Goal: Task Accomplishment & Management: Manage account settings

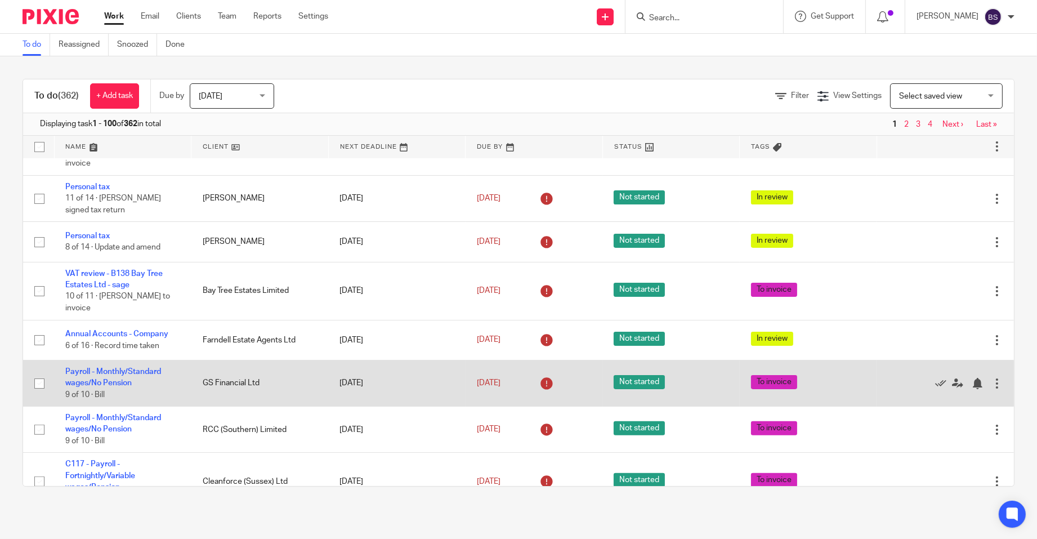
scroll to position [563, 0]
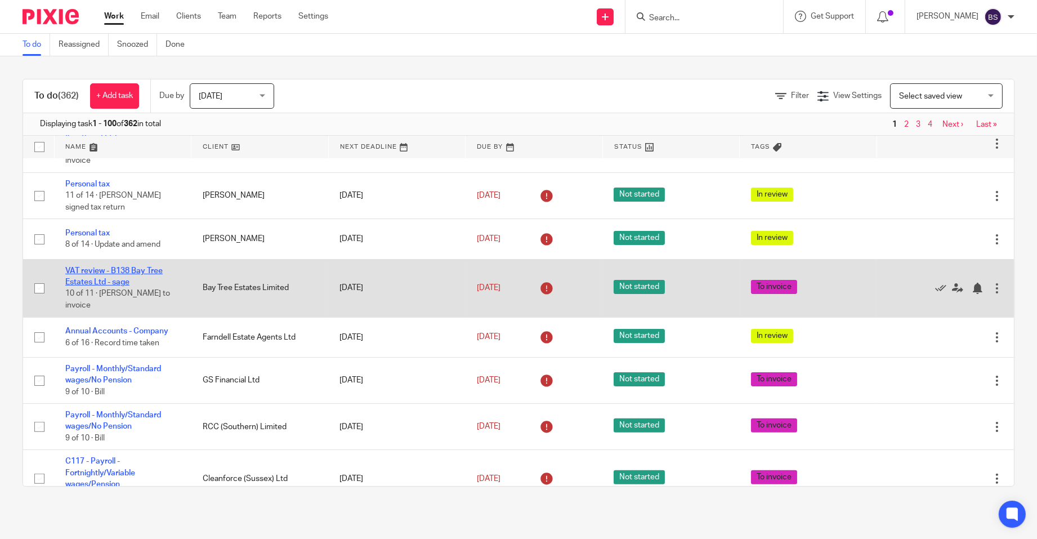
click at [106, 276] on link "VAT review - B138 Bay Tree Estates Ltd - sage" at bounding box center [113, 276] width 97 height 19
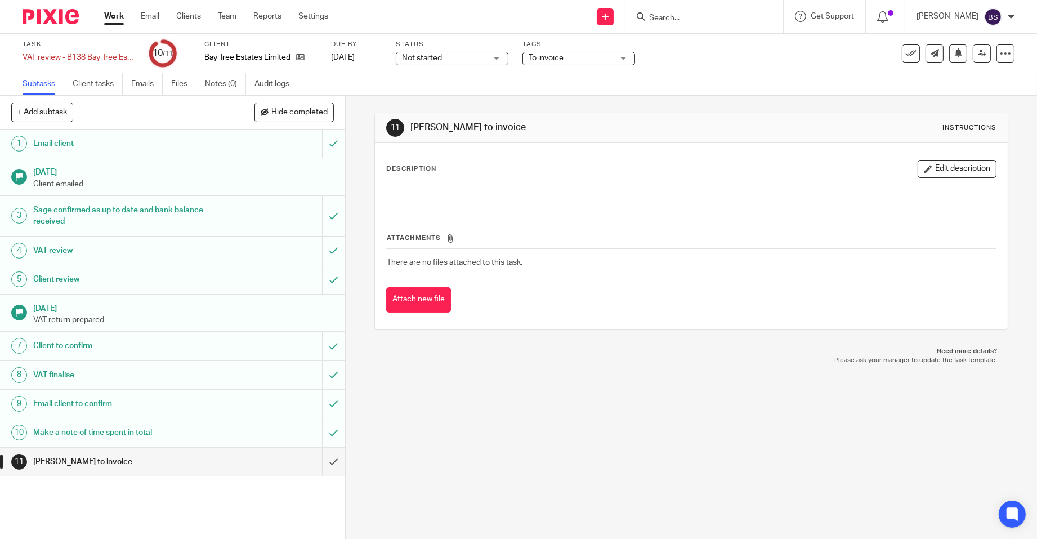
click at [85, 431] on h1 "Make a note of time spent in total" at bounding box center [125, 432] width 185 height 17
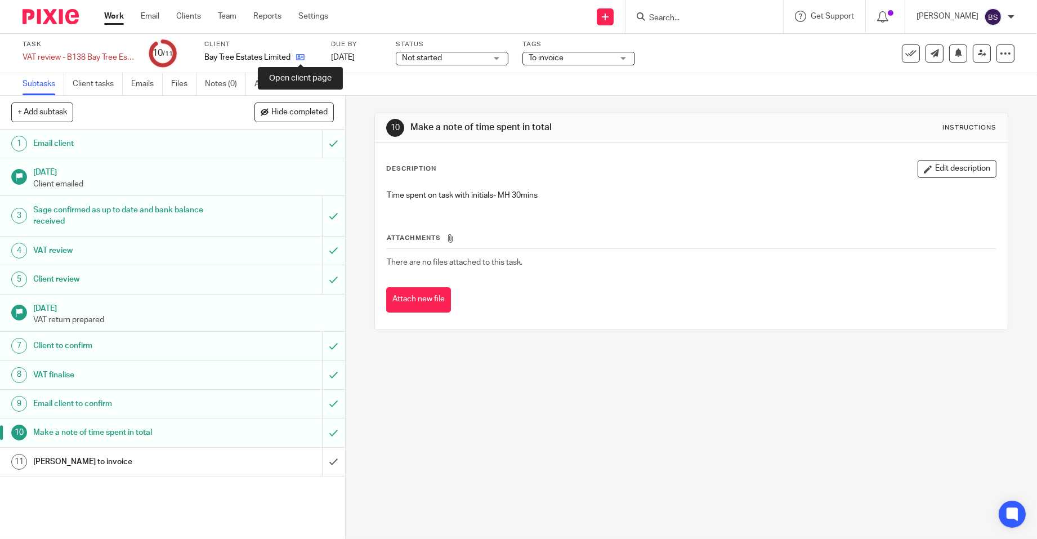
click at [297, 56] on icon at bounding box center [300, 57] width 8 height 8
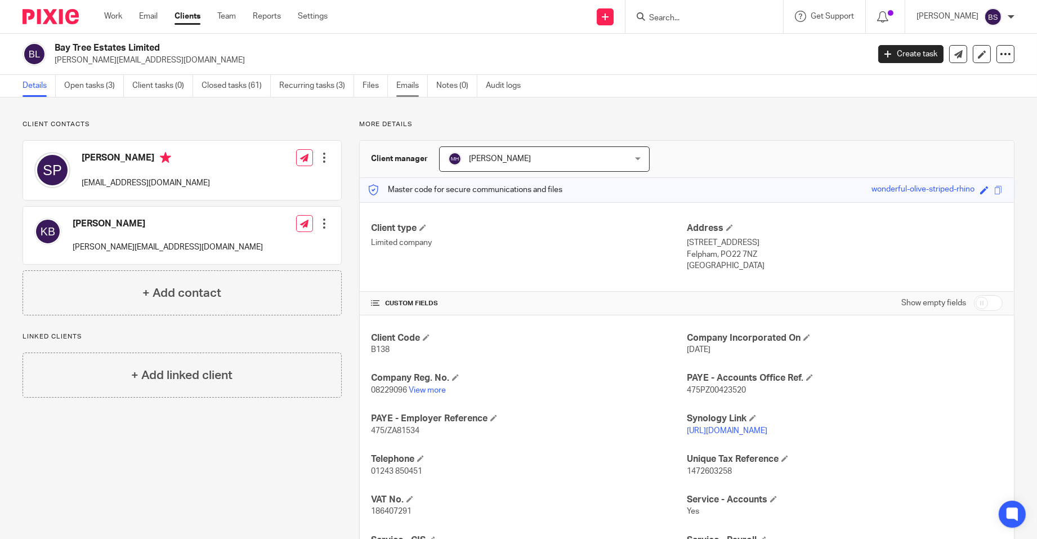
click at [409, 86] on link "Emails" at bounding box center [412, 86] width 32 height 22
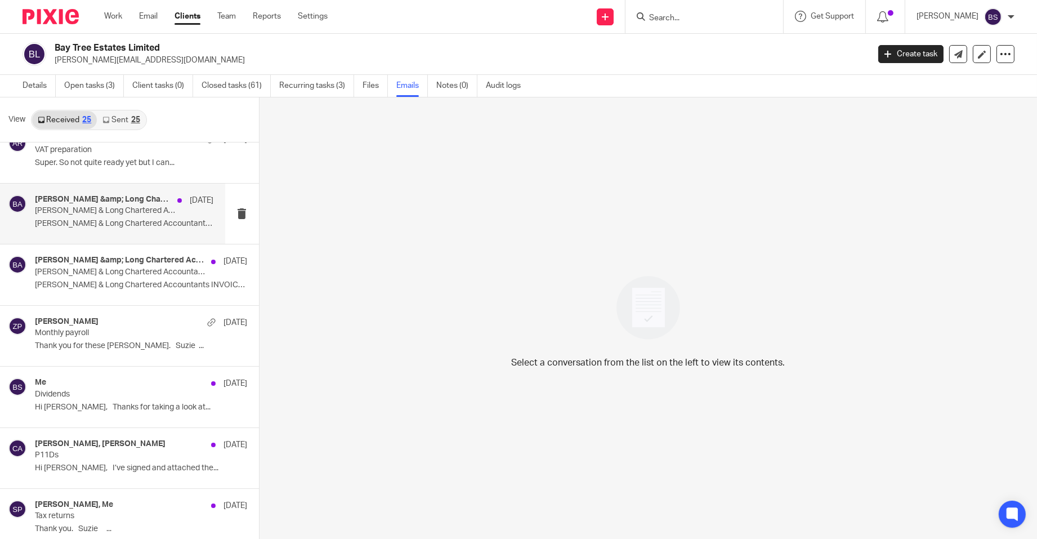
scroll to position [338, 0]
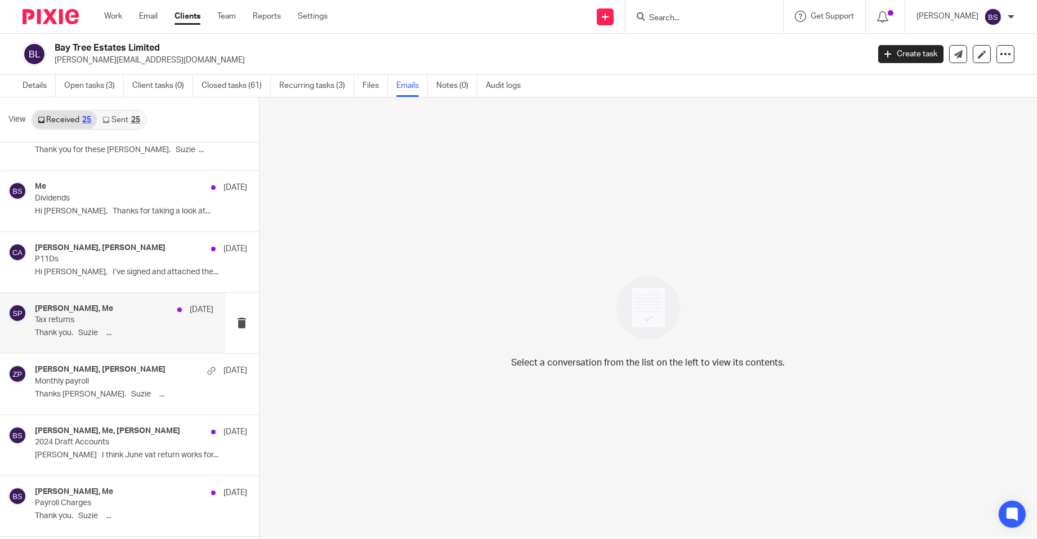
click at [95, 309] on div "[PERSON_NAME], Me [DATE]" at bounding box center [124, 309] width 179 height 11
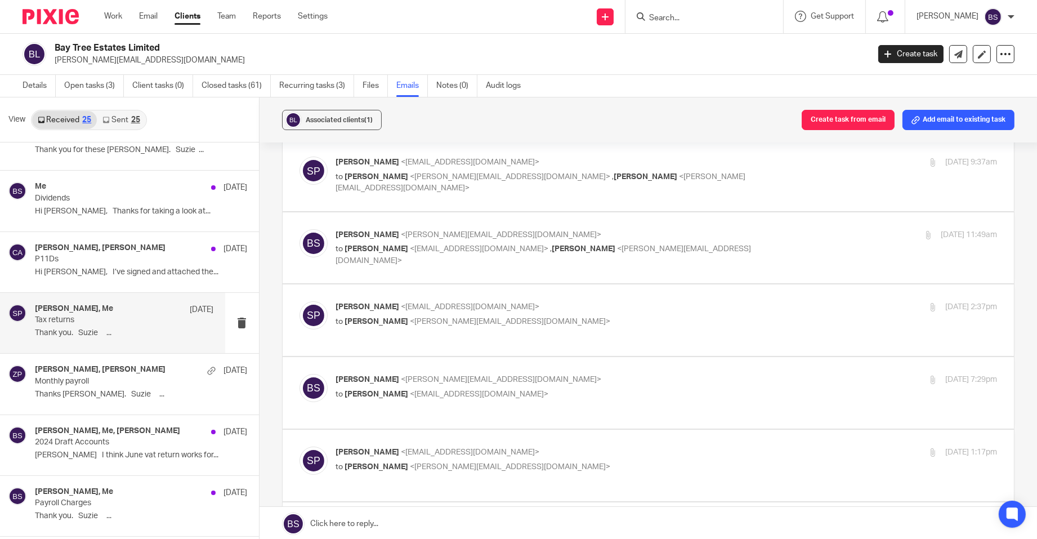
scroll to position [113, 0]
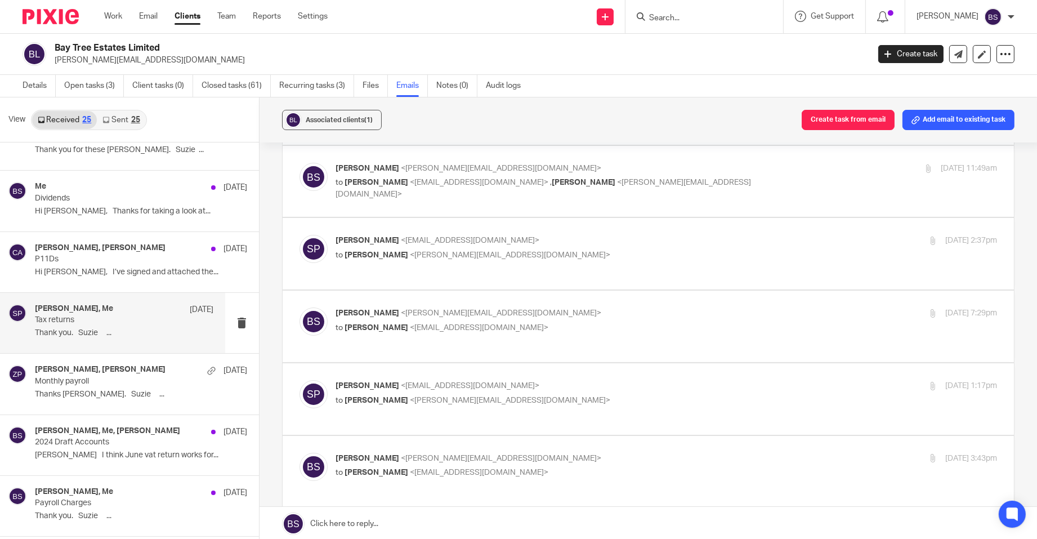
click at [385, 380] on p "[PERSON_NAME] <[EMAIL_ADDRESS][DOMAIN_NAME]>" at bounding box center [556, 386] width 441 height 12
checkbox input "true"
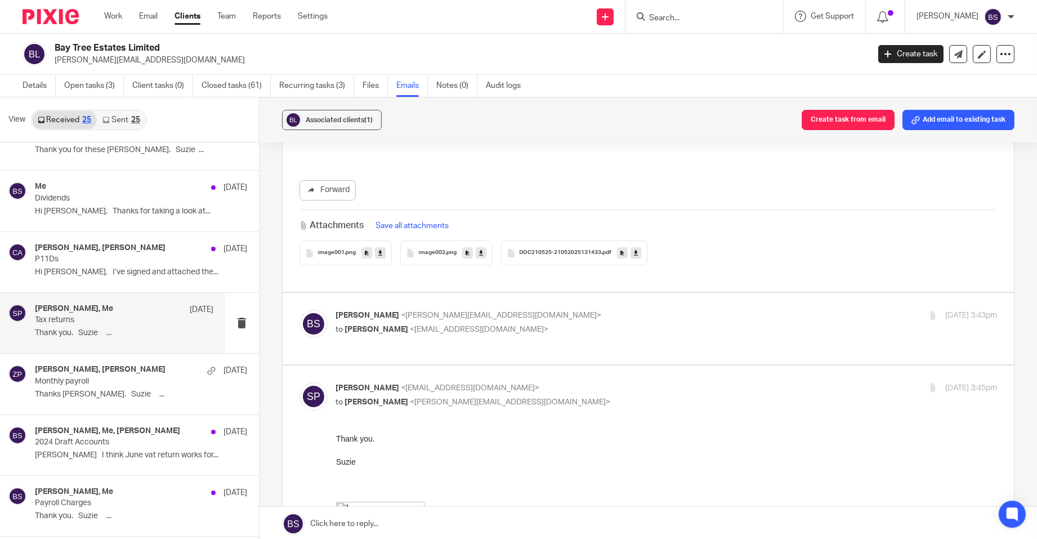
scroll to position [2647, 0]
click at [445, 325] on p "to [PERSON_NAME] <[EMAIL_ADDRESS][DOMAIN_NAME]>" at bounding box center [556, 331] width 441 height 12
checkbox input "true"
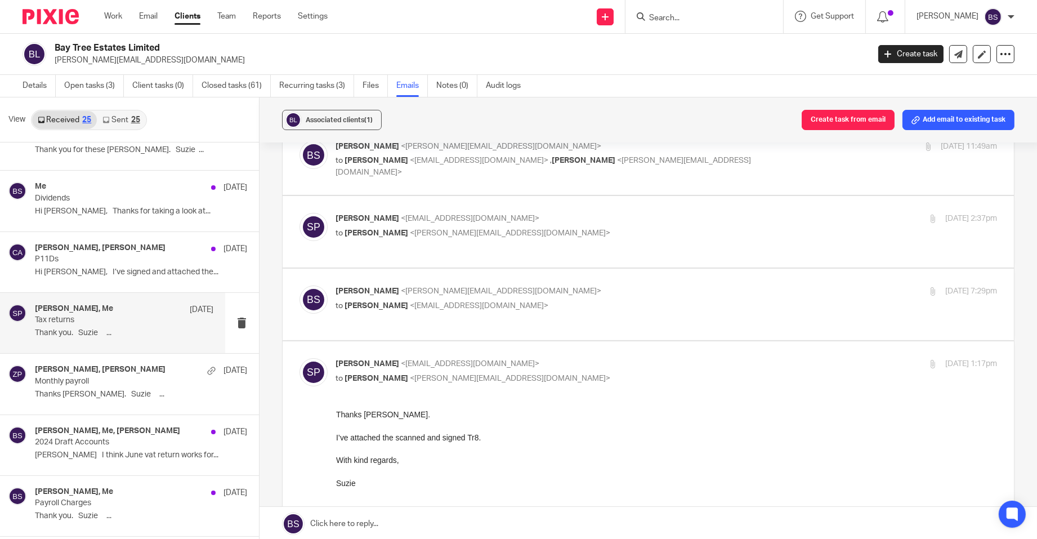
scroll to position [169, 0]
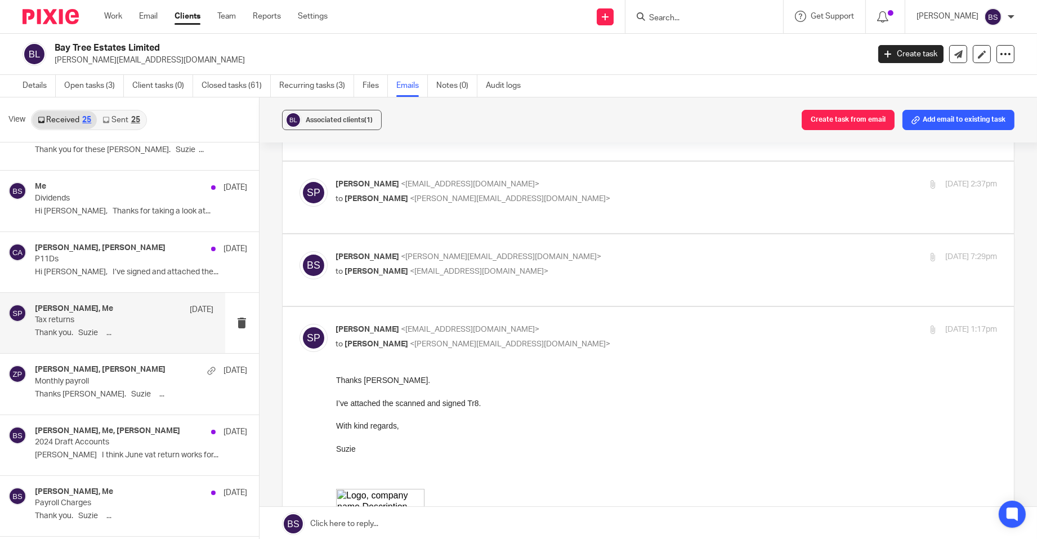
click at [440, 252] on p "[PERSON_NAME] <[PERSON_NAME][EMAIL_ADDRESS][DOMAIN_NAME]>" at bounding box center [556, 257] width 441 height 12
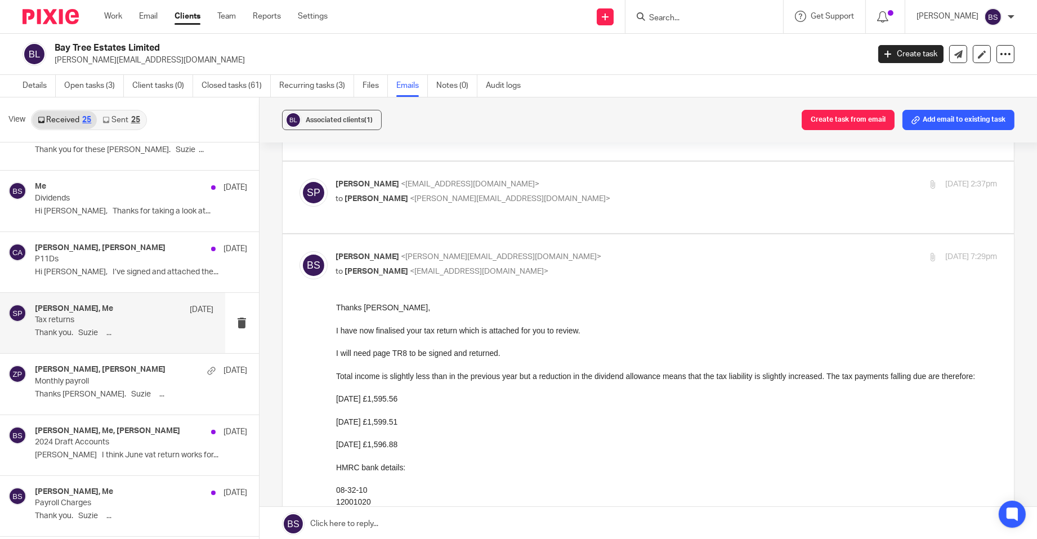
scroll to position [0, 0]
click at [491, 253] on span "<[PERSON_NAME][EMAIL_ADDRESS][DOMAIN_NAME]>" at bounding box center [501, 257] width 200 height 8
checkbox input "false"
